Goal: Task Accomplishment & Management: Use online tool/utility

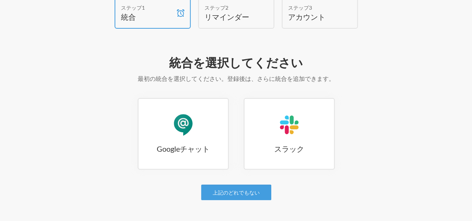
scroll to position [107, 0]
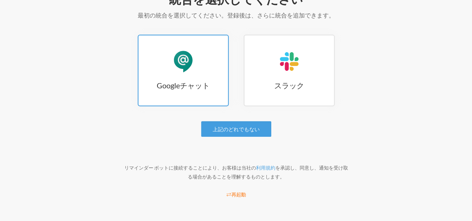
click at [173, 65] on div "Googleチャット" at bounding box center [183, 61] width 22 height 22
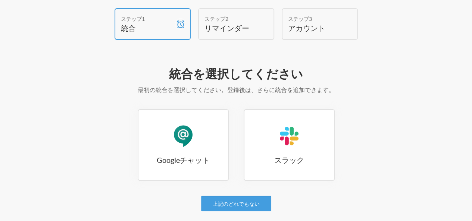
scroll to position [33, 0]
click at [241, 26] on h4 "リマインダー" at bounding box center [230, 28] width 52 height 10
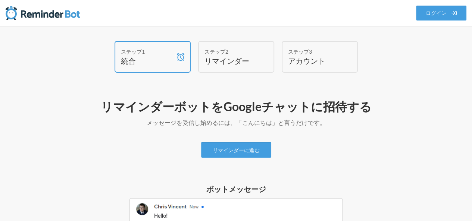
click at [231, 49] on div "ステップ2" at bounding box center [230, 52] width 52 height 8
click at [219, 58] on font "リマインダー" at bounding box center [226, 60] width 45 height 9
click at [218, 59] on font "リマインダー" at bounding box center [226, 60] width 45 height 9
click at [150, 57] on h4 "統合" at bounding box center [147, 61] width 52 height 10
click at [305, 62] on font "アカウント" at bounding box center [306, 60] width 37 height 9
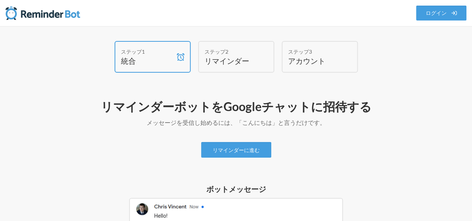
drag, startPoint x: 83, startPoint y: 11, endPoint x: 68, endPoint y: 20, distance: 17.4
click at [68, 20] on nav ".uk-navbar-toggle-animate svg>[class*="line-"]{transition:0.2s ease-in-out;tran…" at bounding box center [236, 13] width 472 height 26
